Goal: Find specific page/section: Find specific page/section

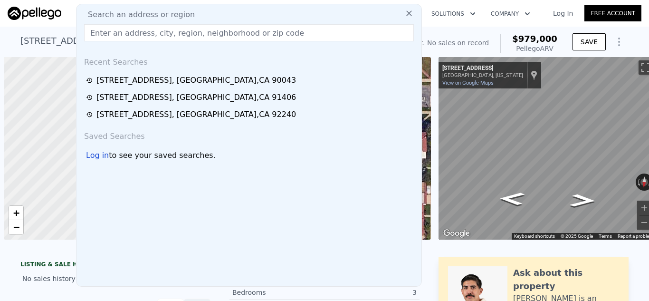
scroll to position [0, 4]
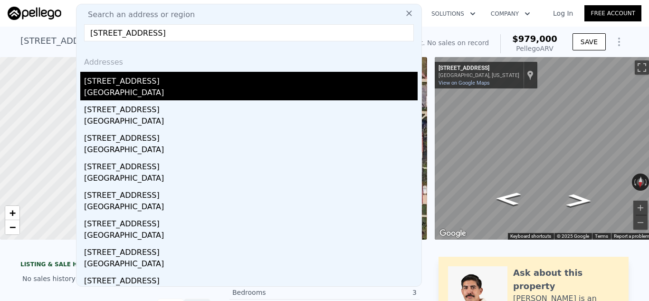
type input "[STREET_ADDRESS]"
click at [133, 82] on div "[STREET_ADDRESS]" at bounding box center [250, 79] width 333 height 15
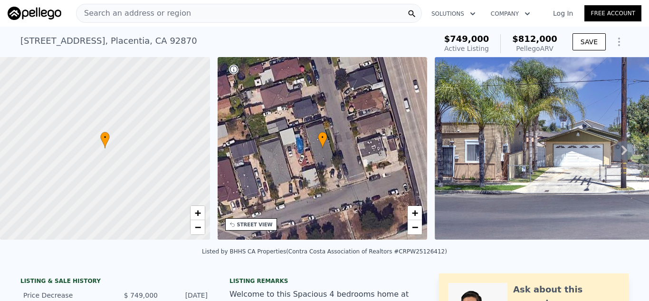
click at [330, 9] on div "Search an address or region" at bounding box center [249, 13] width 346 height 19
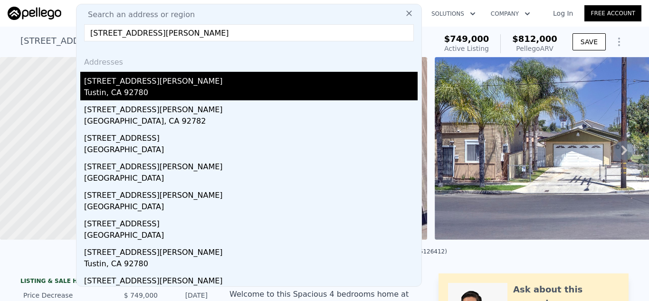
type input "[STREET_ADDRESS][PERSON_NAME]"
click at [205, 83] on div "[STREET_ADDRESS][PERSON_NAME]" at bounding box center [250, 79] width 333 height 15
